Goal: Find specific page/section: Find specific page/section

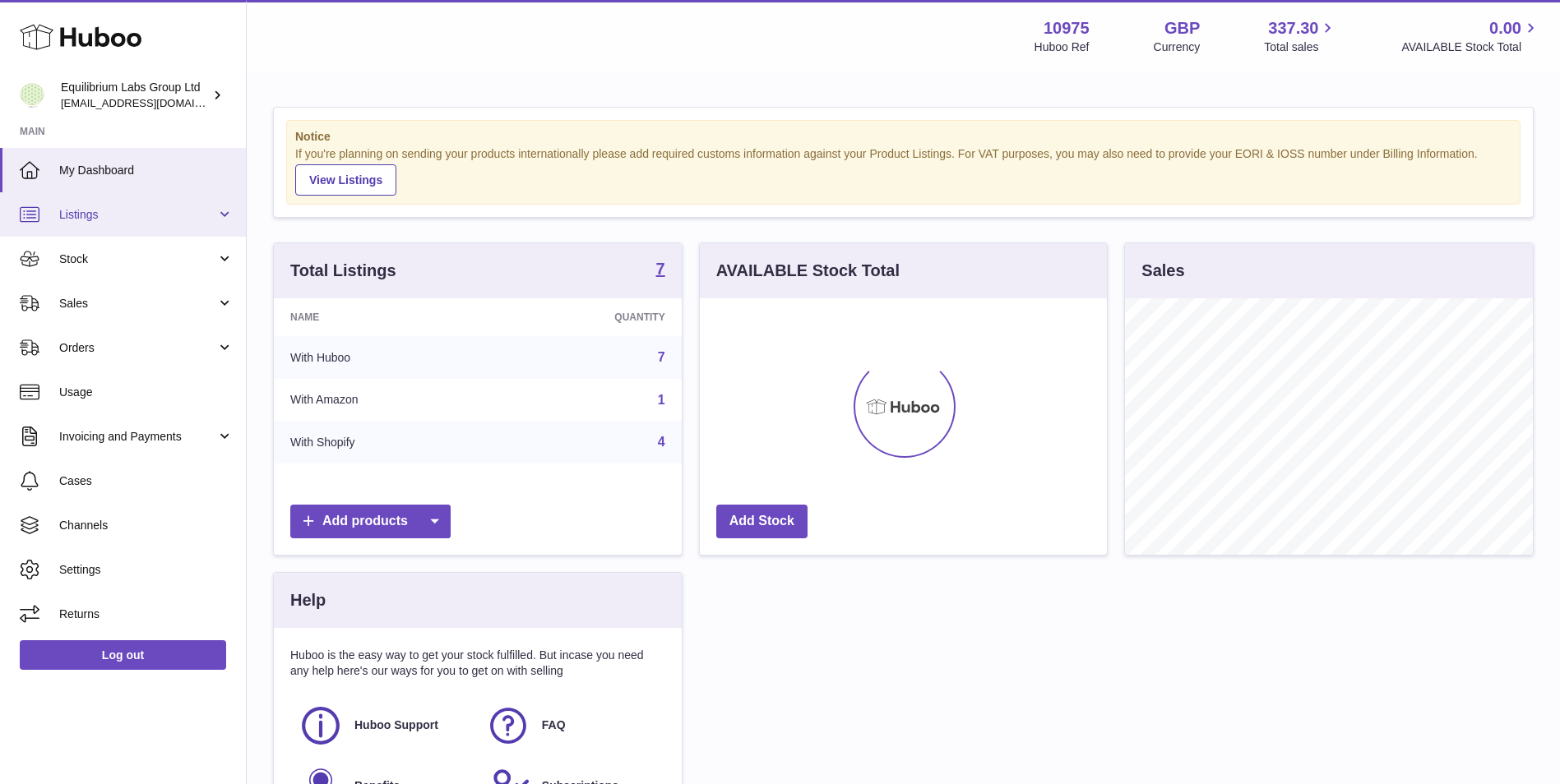
scroll to position [257, 407]
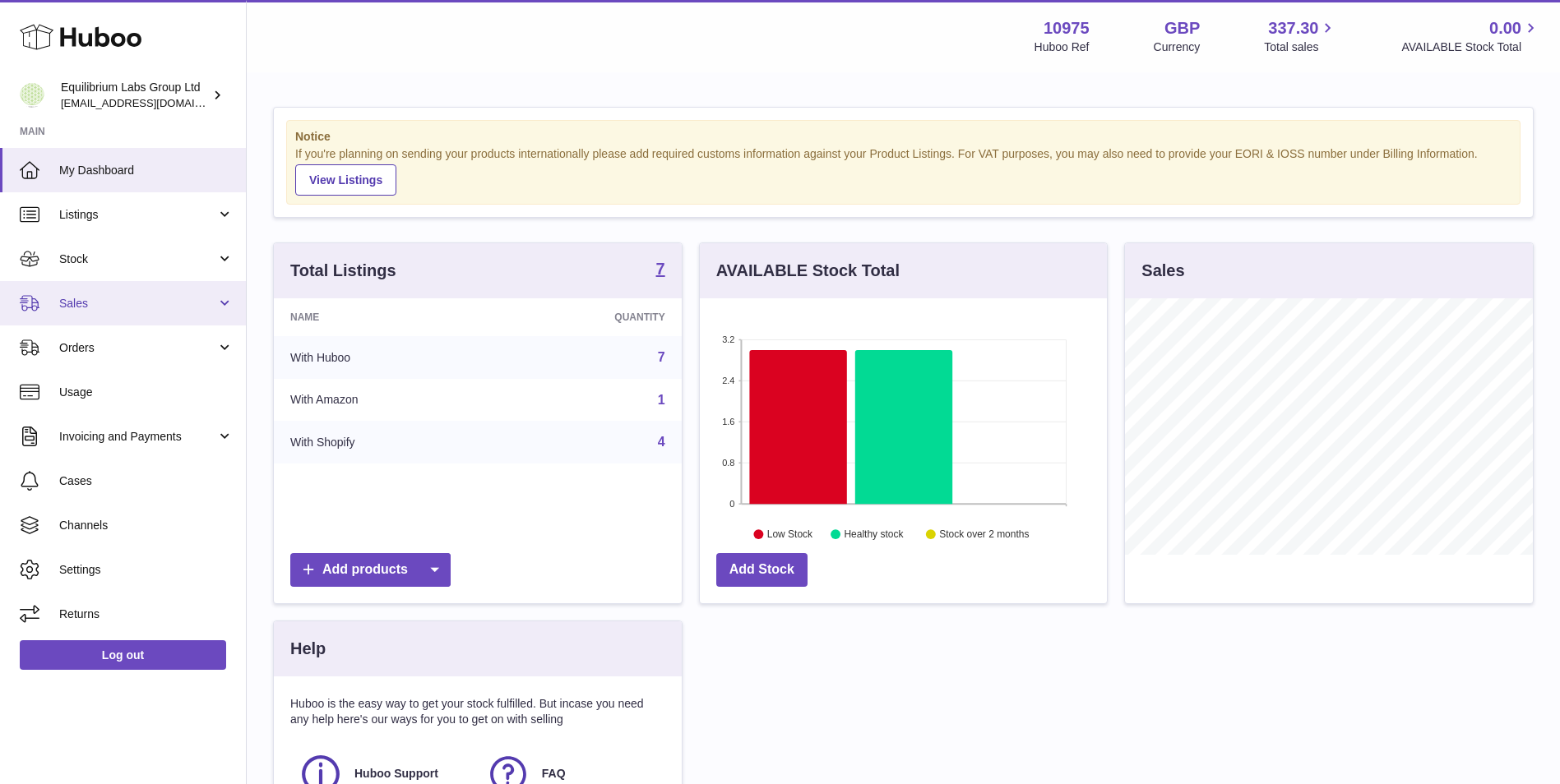
click at [171, 314] on link "Sales" at bounding box center [123, 303] width 246 height 45
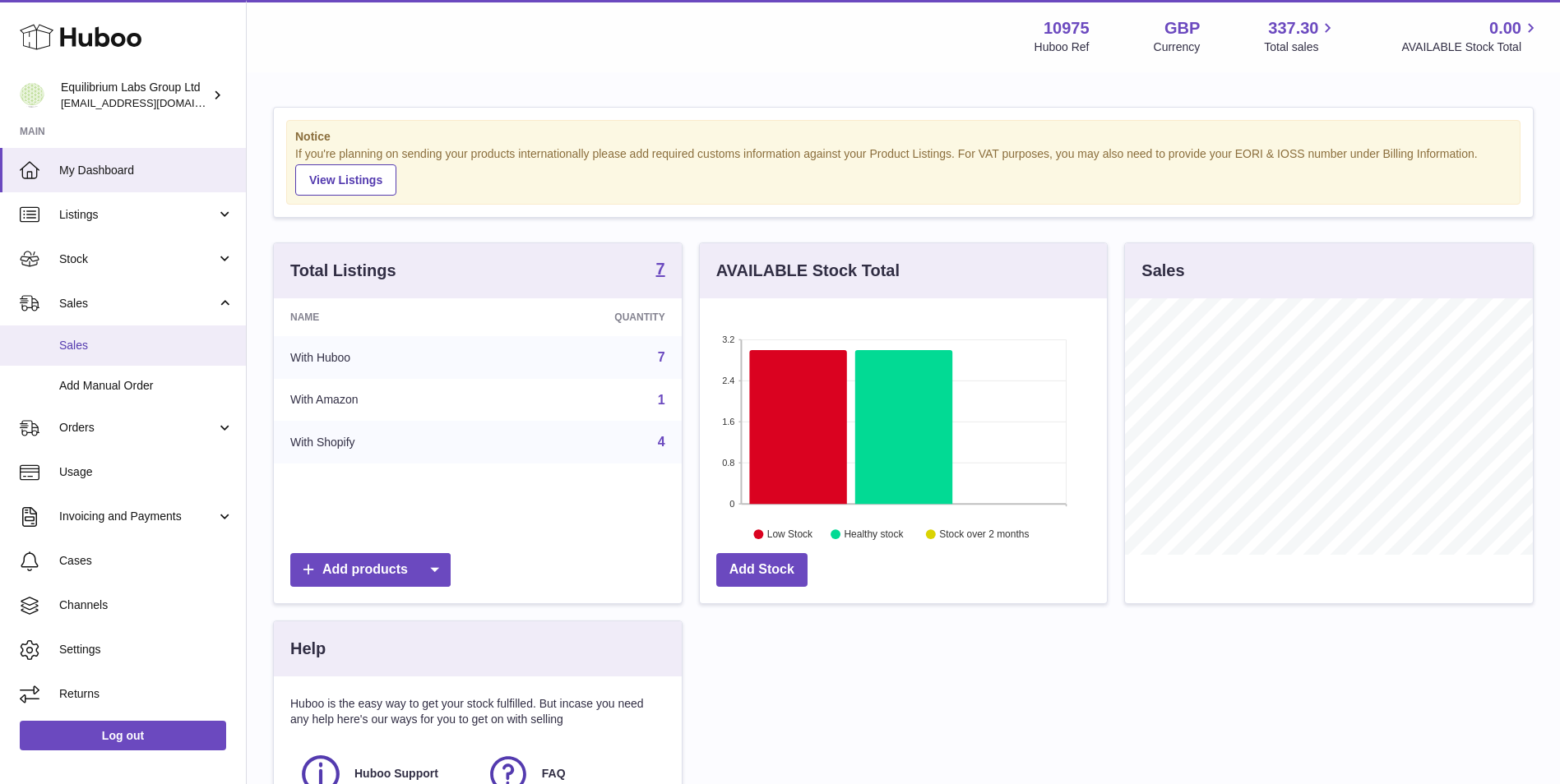
click at [117, 352] on span "Sales" at bounding box center [146, 346] width 174 height 15
